Goal: Transaction & Acquisition: Obtain resource

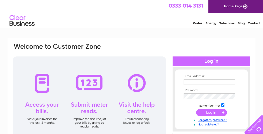
type input "[EMAIL_ADDRESS][DOMAIN_NAME]"
click at [45, 85] on div at bounding box center [89, 100] width 153 height 88
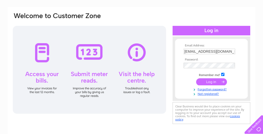
scroll to position [40, 0]
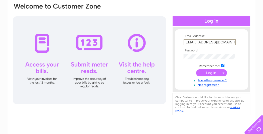
click at [226, 40] on input "methilhillbc55@gmail.com" at bounding box center [209, 42] width 52 height 6
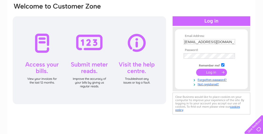
drag, startPoint x: 230, startPoint y: 42, endPoint x: 236, endPoint y: 43, distance: 6.5
click at [239, 44] on td "methilhillbc55@gmail.com" at bounding box center [211, 42] width 58 height 8
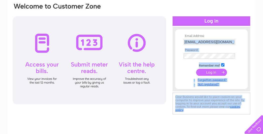
drag, startPoint x: 173, startPoint y: 47, endPoint x: 62, endPoint y: 59, distance: 111.2
click at [201, 42] on input "methilhillbc55@gmail.com" at bounding box center [209, 42] width 52 height 6
click at [221, 64] on input "checkbox" at bounding box center [222, 64] width 3 height 3
checkbox input "false"
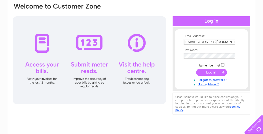
drag, startPoint x: 202, startPoint y: 44, endPoint x: 222, endPoint y: 32, distance: 22.9
click at [222, 32] on div "Email Address: methilhillbc55@gmail.com Password:" at bounding box center [211, 59] width 78 height 64
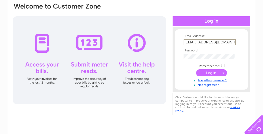
click at [227, 41] on input "methilhillbc55@gmail.com" at bounding box center [209, 42] width 52 height 6
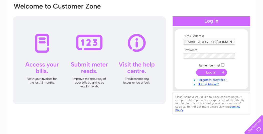
drag, startPoint x: 200, startPoint y: 84, endPoint x: 225, endPoint y: 45, distance: 46.6
click at [226, 45] on input "methilhillbc55@gmail.com" at bounding box center [209, 42] width 52 height 6
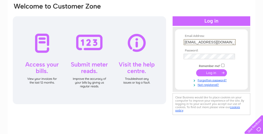
click at [189, 42] on input "methilhillbc55@gmail.com" at bounding box center [209, 42] width 52 height 6
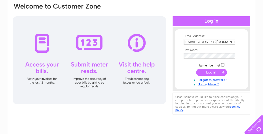
scroll to position [133, 0]
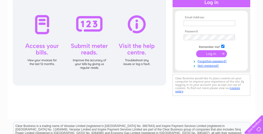
scroll to position [60, 0]
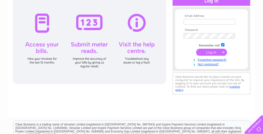
type input "[EMAIL_ADDRESS][DOMAIN_NAME]"
drag, startPoint x: 34, startPoint y: 21, endPoint x: 38, endPoint y: 22, distance: 4.1
click at [40, 22] on div at bounding box center [89, 40] width 153 height 88
click at [38, 22] on div at bounding box center [89, 40] width 153 height 88
click at [39, 22] on div at bounding box center [89, 40] width 153 height 88
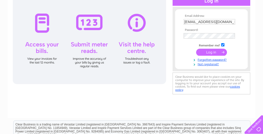
click at [39, 22] on div at bounding box center [89, 40] width 153 height 88
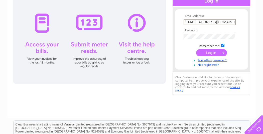
drag, startPoint x: 227, startPoint y: 21, endPoint x: 173, endPoint y: 25, distance: 54.0
click at [173, 25] on div "Email Address: [EMAIL_ADDRESS][DOMAIN_NAME] Password:" at bounding box center [211, 39] width 78 height 55
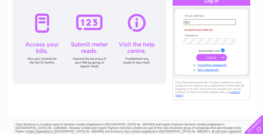
type input "Q"
type input "quidsin@blueyonder,co,uk"
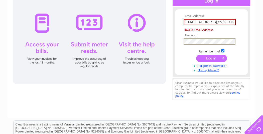
click at [163, 45] on div "Email Address: quidsin@blueyonder,co,uk Invalid Email Address Password:" at bounding box center [131, 41] width 238 height 119
click at [181, 61] on form "Email Address: quidsin@blueyonder,co,uk Invalid Email Address Password:" at bounding box center [211, 43] width 73 height 58
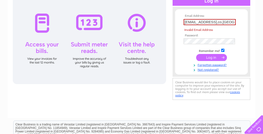
click at [205, 58] on input "submit" at bounding box center [211, 57] width 31 height 7
click at [206, 57] on input "submit" at bounding box center [211, 57] width 31 height 7
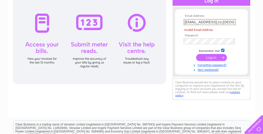
click at [212, 57] on input "submit" at bounding box center [211, 57] width 31 height 7
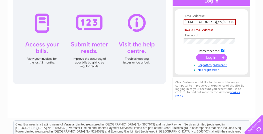
click at [222, 49] on input "checkbox" at bounding box center [222, 50] width 3 height 3
checkbox input "false"
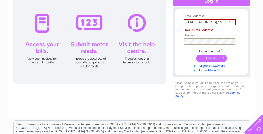
click at [159, 47] on div "Email Address: quidsin@blueyonder,co,uk Invalid Email Address Password:" at bounding box center [131, 41] width 238 height 119
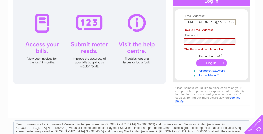
click at [227, 21] on input "quidsin@blueyonder,co,uk" at bounding box center [209, 22] width 52 height 6
type input "q"
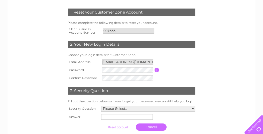
scroll to position [80, 0]
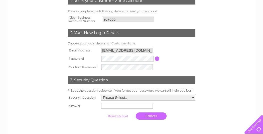
click at [189, 47] on table "Email Address methilhillbc55@gmail.com Password Password must be at least 6 cha…" at bounding box center [131, 58] width 130 height 25
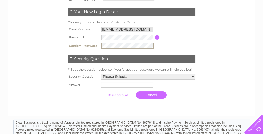
scroll to position [120, 0]
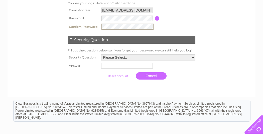
click at [193, 57] on select "Please Select.. In what town or city was your first job? In what town or city d…" at bounding box center [148, 57] width 94 height 6
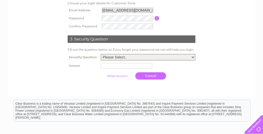
select select "5"
click at [101, 54] on select "Please Select.. In what town or city was your first job? In what town or city d…" at bounding box center [148, 57] width 95 height 7
click at [116, 65] on input "text" at bounding box center [127, 65] width 52 height 6
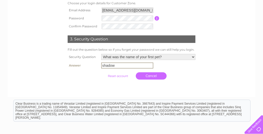
type input "shadow"
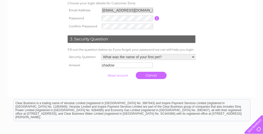
click at [119, 76] on input "submit" at bounding box center [117, 75] width 31 height 7
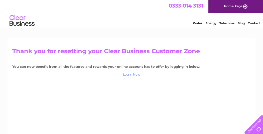
click at [130, 76] on link "Log in Now" at bounding box center [131, 74] width 17 height 4
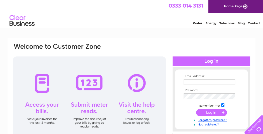
scroll to position [40, 0]
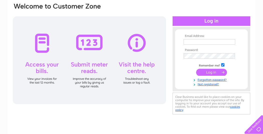
type input "[EMAIL_ADDRESS][DOMAIN_NAME]"
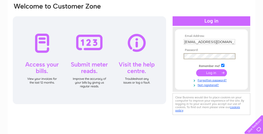
click at [182, 56] on form "Email Address: [EMAIL_ADDRESS][DOMAIN_NAME] Password:" at bounding box center [211, 60] width 73 height 52
click at [181, 65] on form "Email Address: [EMAIL_ADDRESS][DOMAIN_NAME] Password:" at bounding box center [211, 60] width 73 height 52
click at [180, 57] on form "Email Address: [EMAIL_ADDRESS][DOMAIN_NAME] Password:" at bounding box center [211, 60] width 73 height 52
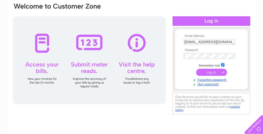
click at [200, 73] on input "submit" at bounding box center [211, 72] width 31 height 7
click at [221, 71] on input "submit" at bounding box center [211, 72] width 31 height 7
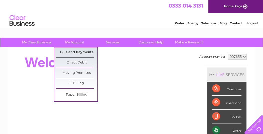
click at [77, 52] on link "Bills and Payments" at bounding box center [76, 52] width 41 height 10
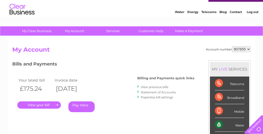
scroll to position [20, 0]
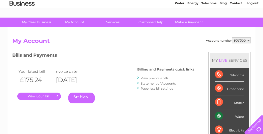
click at [55, 96] on link "." at bounding box center [39, 95] width 44 height 7
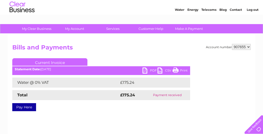
scroll to position [20, 0]
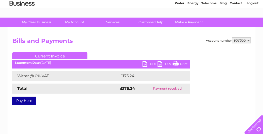
click at [144, 65] on link "PDF" at bounding box center [149, 64] width 15 height 7
